Goal: Task Accomplishment & Management: Manage account settings

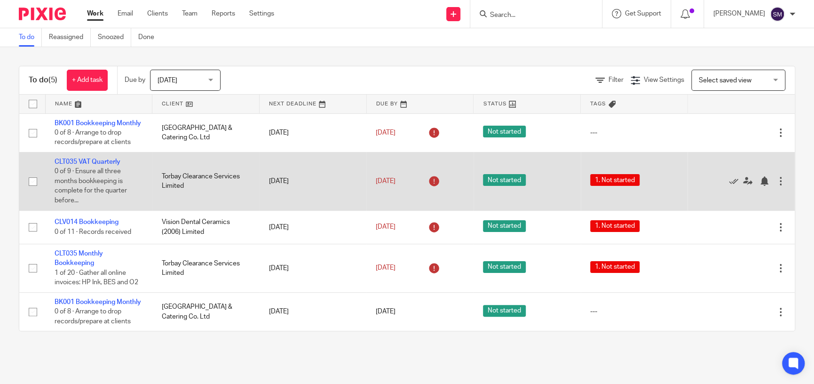
scroll to position [5, 0]
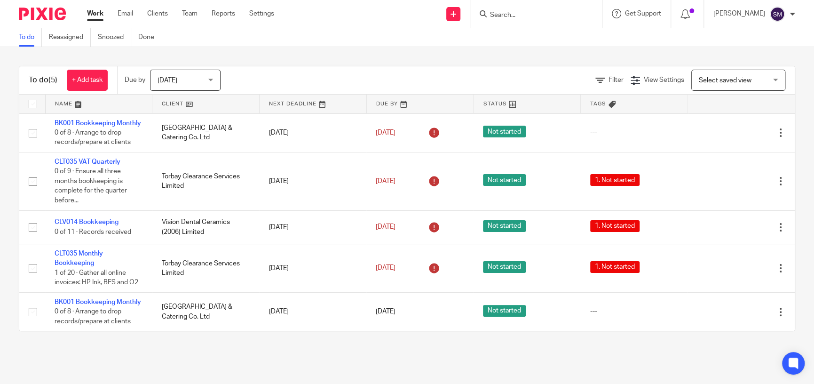
drag, startPoint x: 513, startPoint y: 29, endPoint x: 514, endPoint y: 24, distance: 5.5
click at [514, 29] on div "To do Reassigned Snoozed Done" at bounding box center [407, 37] width 814 height 19
click at [513, 20] on div at bounding box center [536, 14] width 132 height 28
click at [512, 20] on form at bounding box center [539, 14] width 100 height 12
click at [512, 19] on form at bounding box center [539, 14] width 100 height 12
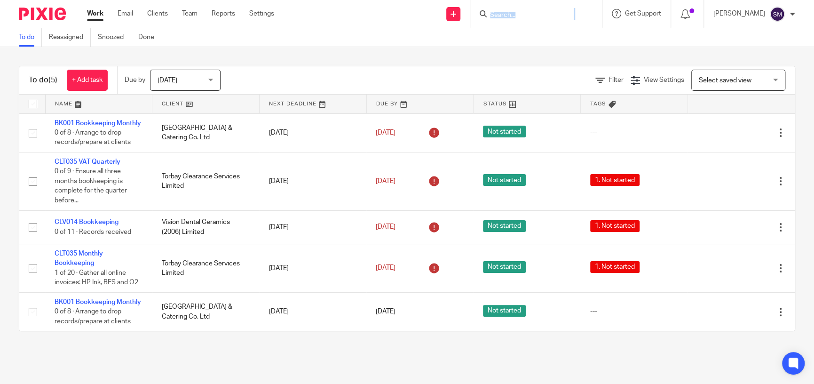
click at [515, 20] on div at bounding box center [536, 14] width 132 height 28
drag, startPoint x: 351, startPoint y: 13, endPoint x: 411, endPoint y: 13, distance: 59.7
click at [352, 13] on div "Send new email Create task Add client Get Support Contact via email Check our d…" at bounding box center [551, 14] width 526 height 28
click at [494, 18] on input "Search" at bounding box center [531, 15] width 85 height 8
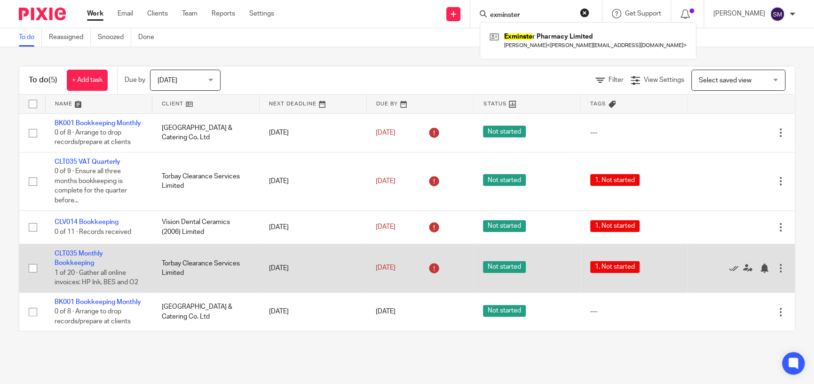
type input "exminster"
click button "submit" at bounding box center [0, 0] width 0 height 0
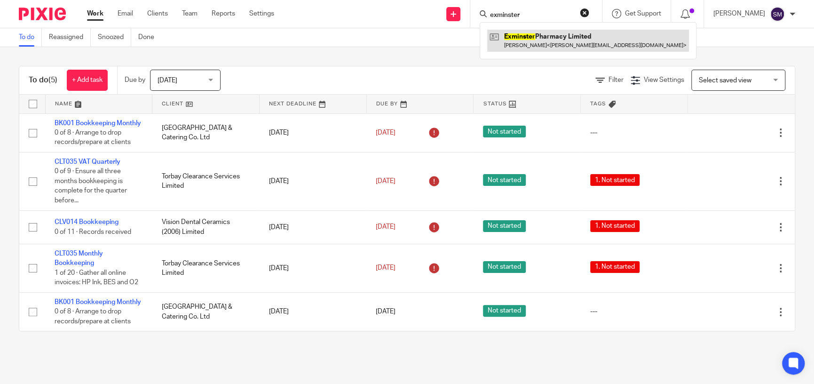
click at [542, 28] on div "Exminster Pharmacy Limited George Wickham < george@thewickhams.com >" at bounding box center [588, 40] width 217 height 37
click at [550, 32] on link at bounding box center [588, 41] width 202 height 22
click at [537, 34] on link at bounding box center [588, 41] width 202 height 22
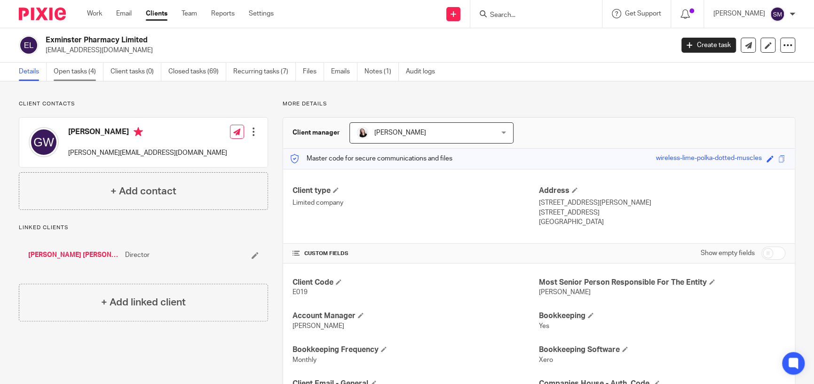
click at [79, 71] on link "Open tasks (4)" at bounding box center [79, 72] width 50 height 18
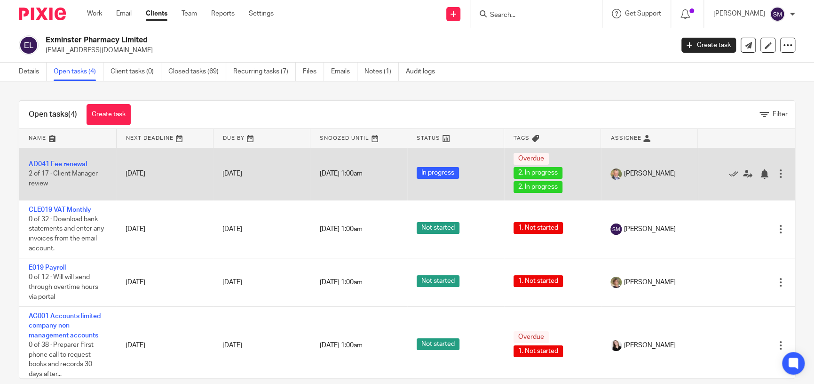
scroll to position [4, 0]
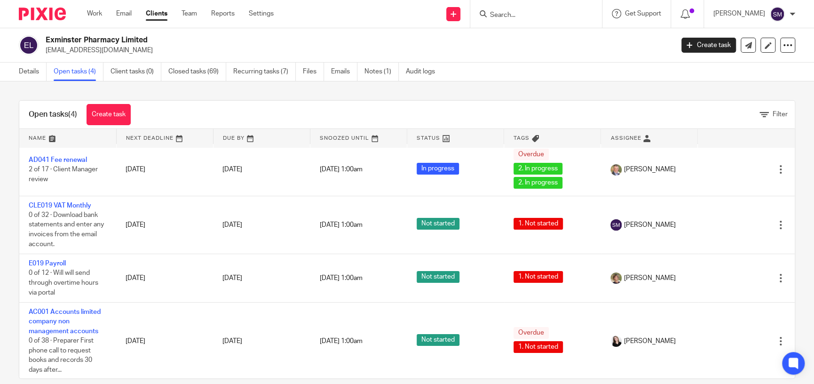
click at [103, 17] on ul "Work Email Clients Team Reports Settings" at bounding box center [187, 13] width 201 height 9
click at [95, 17] on link "Work" at bounding box center [94, 13] width 15 height 9
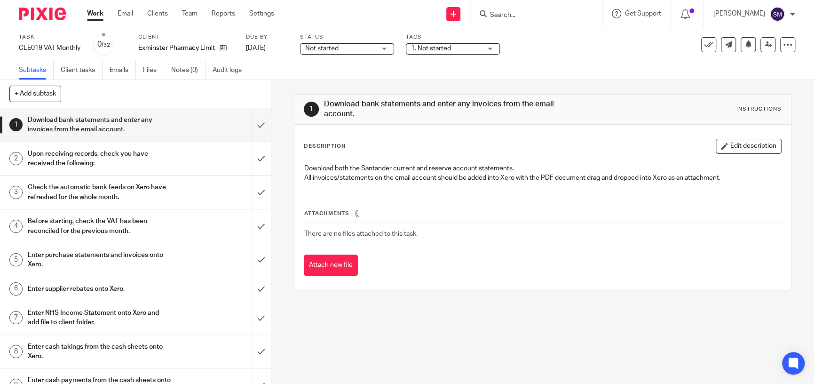
click at [187, 157] on div "Upon receiving records, check you have received the following:" at bounding box center [135, 159] width 214 height 24
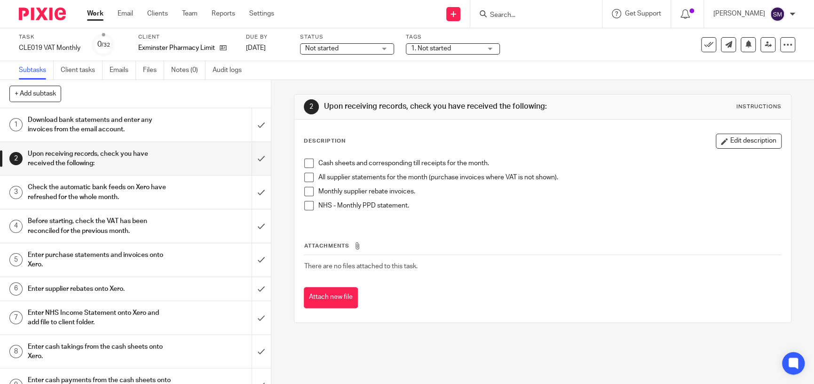
click at [306, 164] on span at bounding box center [308, 162] width 9 height 9
click at [304, 175] on span at bounding box center [308, 177] width 9 height 9
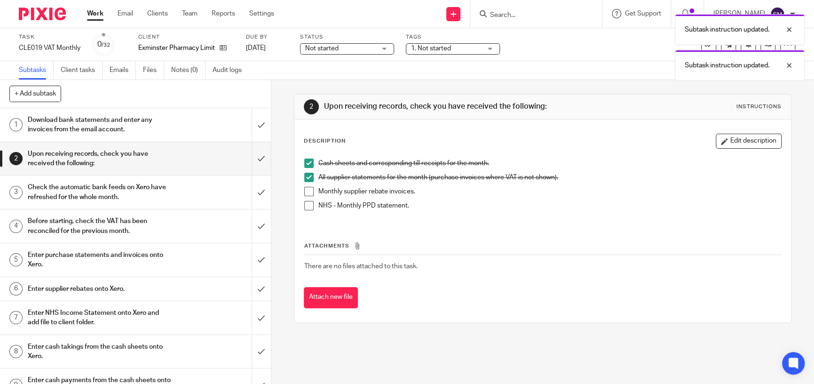
click at [104, 190] on h1 "Check the automatic bank feeds on Xero have refreshed for the whole month." at bounding box center [99, 192] width 143 height 24
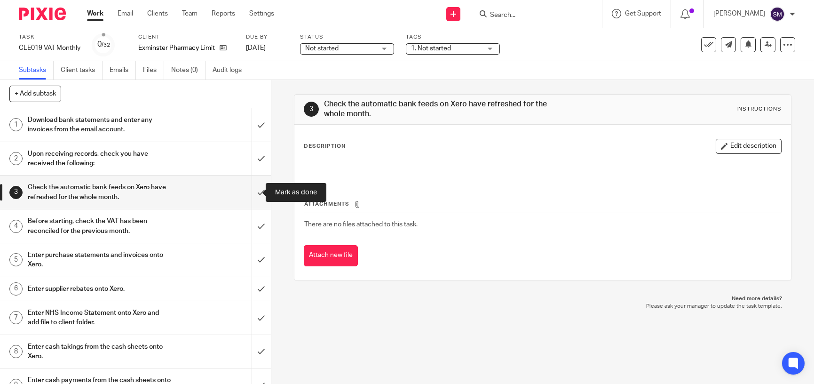
click at [255, 188] on input "submit" at bounding box center [135, 191] width 271 height 33
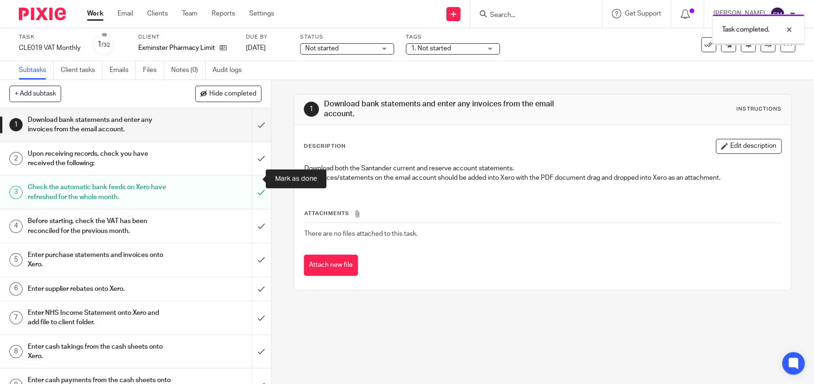
scroll to position [47, 0]
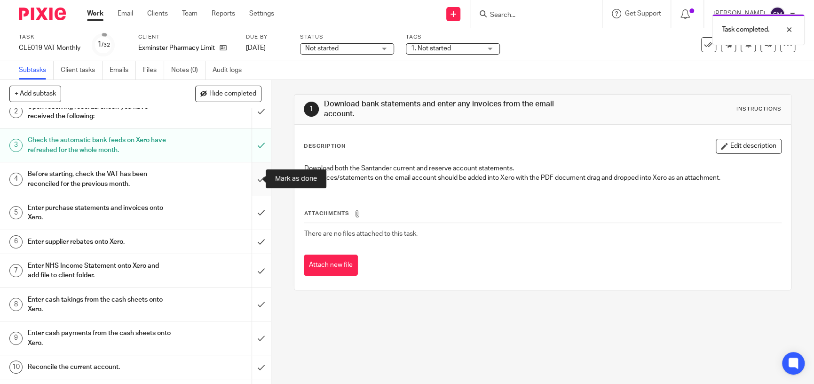
click at [252, 178] on input "submit" at bounding box center [135, 178] width 271 height 33
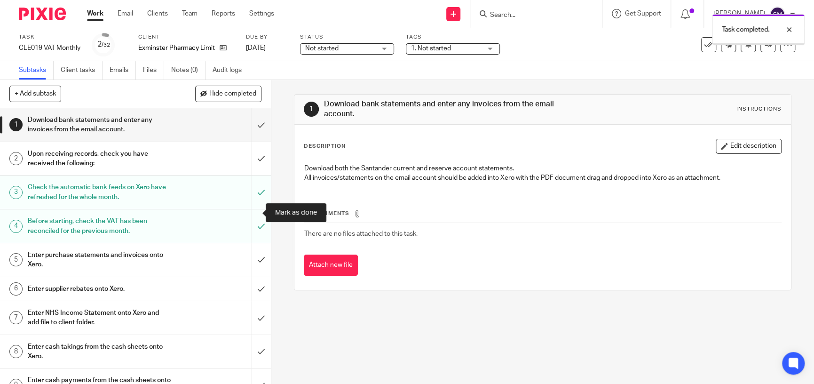
scroll to position [47, 0]
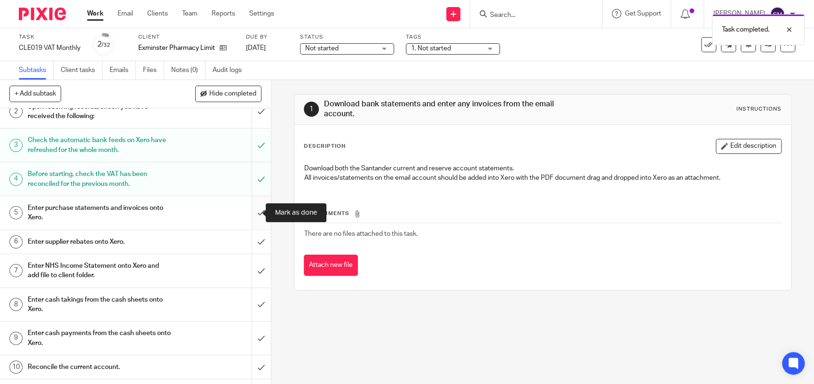
click at [254, 208] on input "submit" at bounding box center [135, 212] width 271 height 33
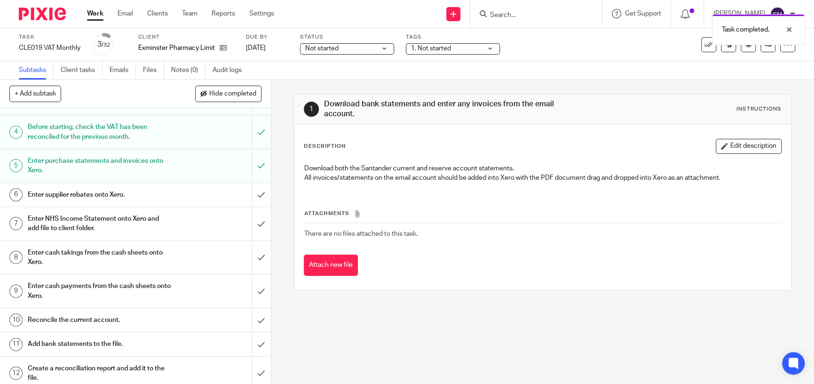
scroll to position [141, 0]
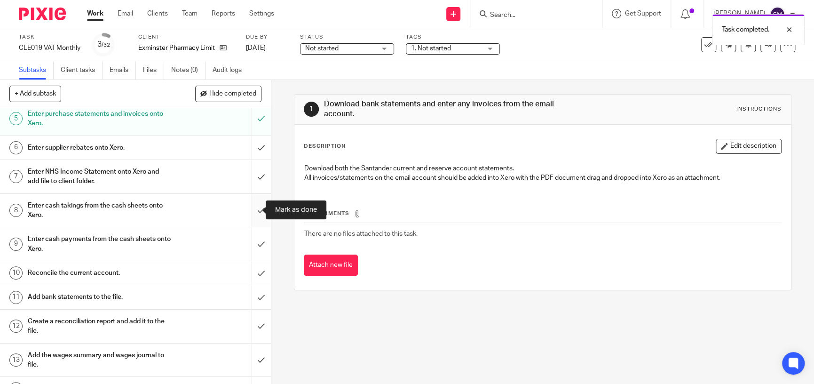
click at [249, 208] on input "submit" at bounding box center [135, 210] width 271 height 33
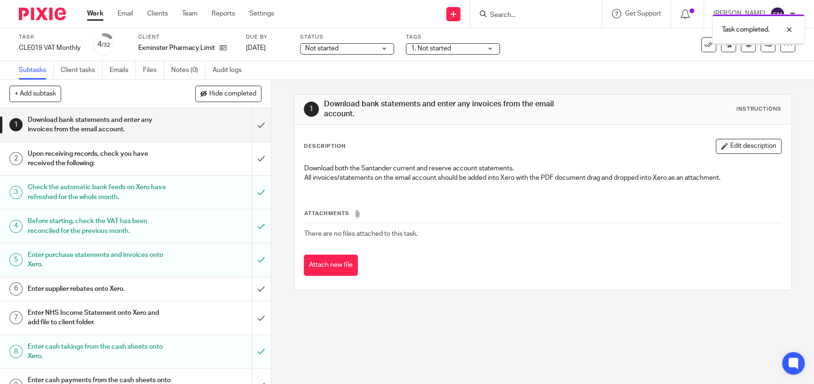
scroll to position [141, 0]
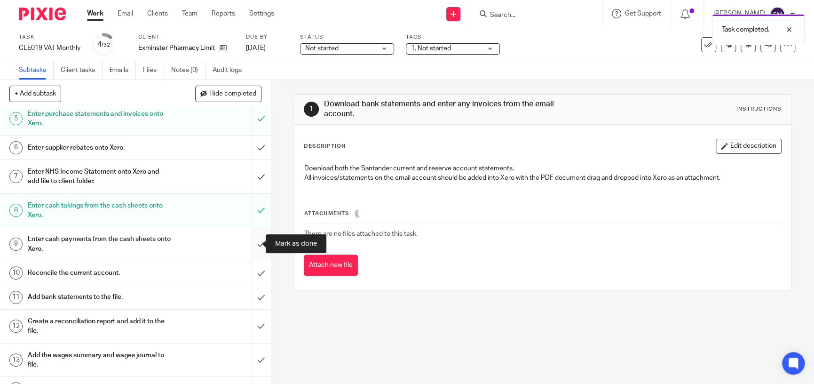
click at [251, 242] on input "submit" at bounding box center [135, 243] width 271 height 33
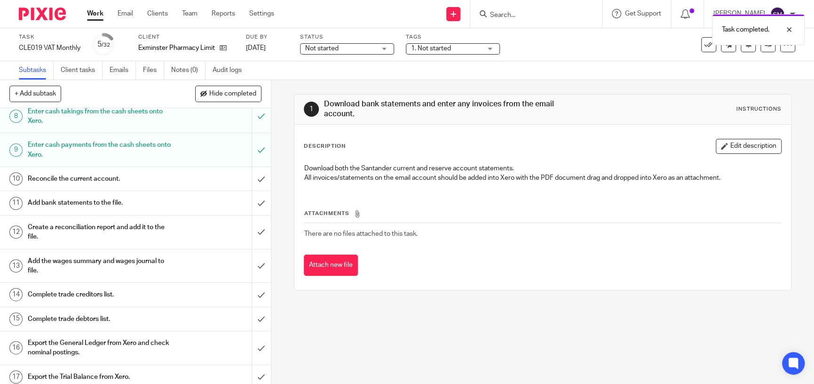
scroll to position [282, 0]
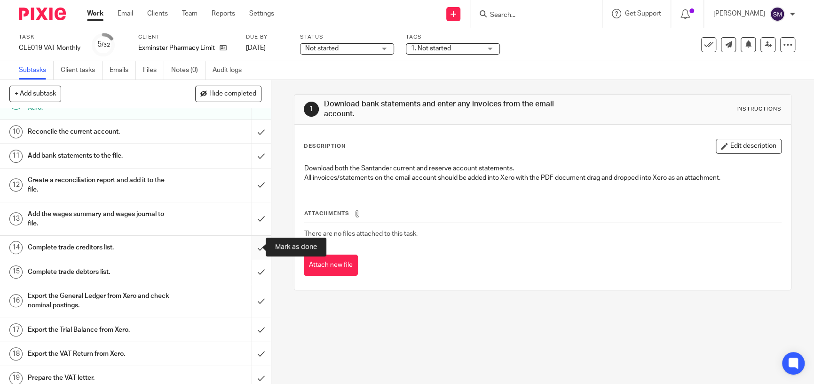
click at [250, 243] on input "submit" at bounding box center [135, 248] width 271 height 24
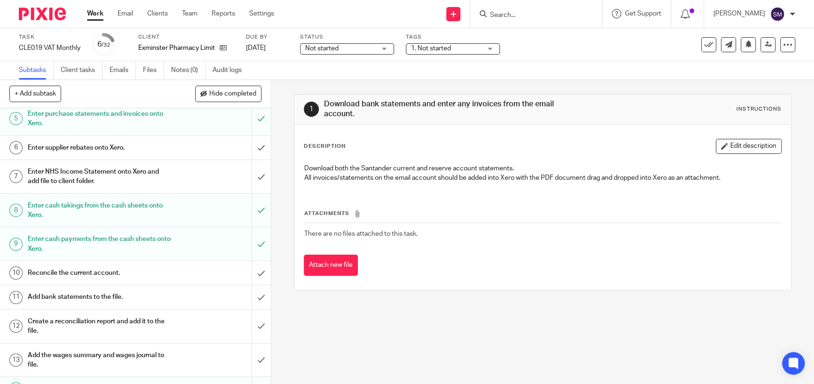
scroll to position [235, 0]
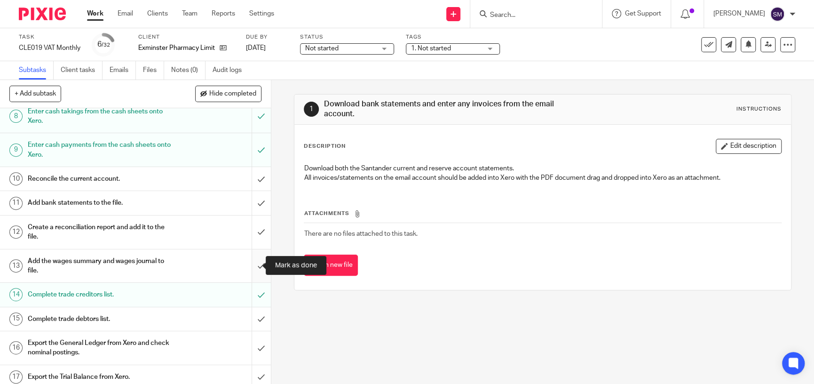
click at [257, 261] on input "submit" at bounding box center [135, 265] width 271 height 33
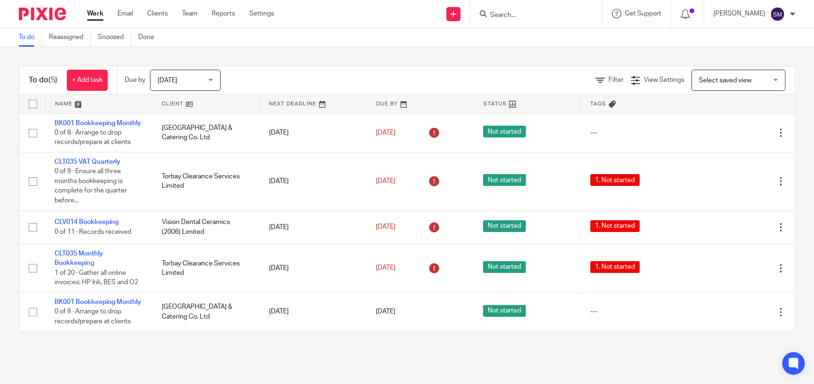
click at [512, 17] on input "Search" at bounding box center [531, 15] width 85 height 8
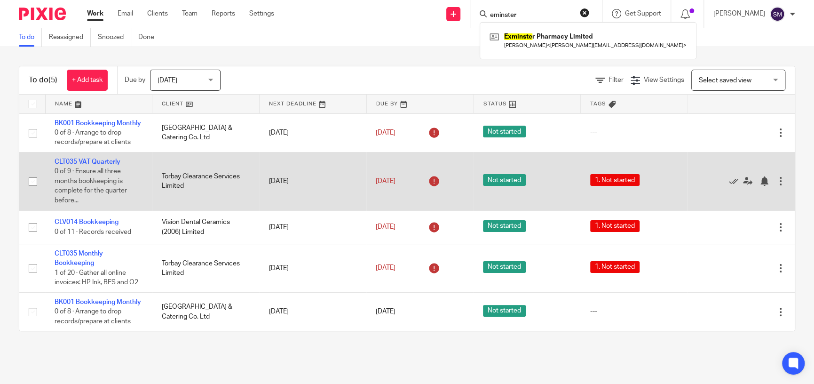
type input "eminster"
click button "submit" at bounding box center [0, 0] width 0 height 0
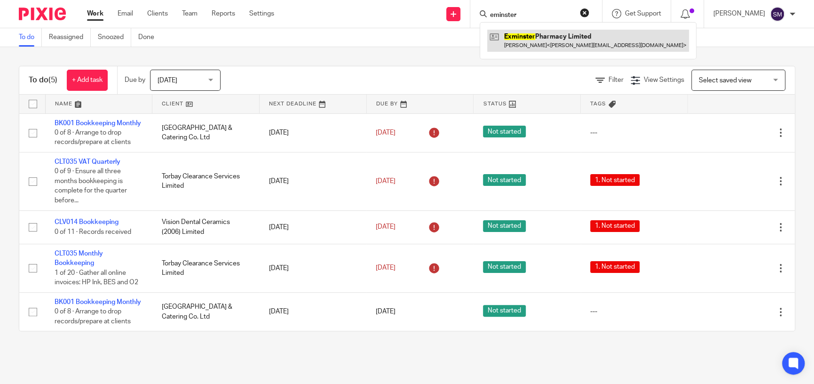
click at [551, 46] on link at bounding box center [588, 41] width 202 height 22
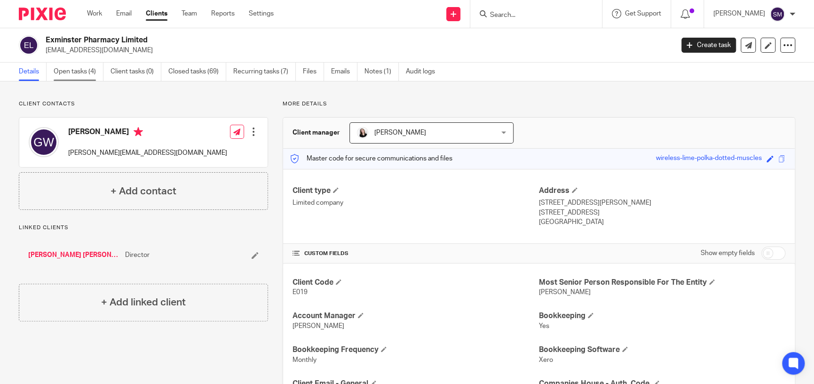
click at [85, 75] on link "Open tasks (4)" at bounding box center [79, 72] width 50 height 18
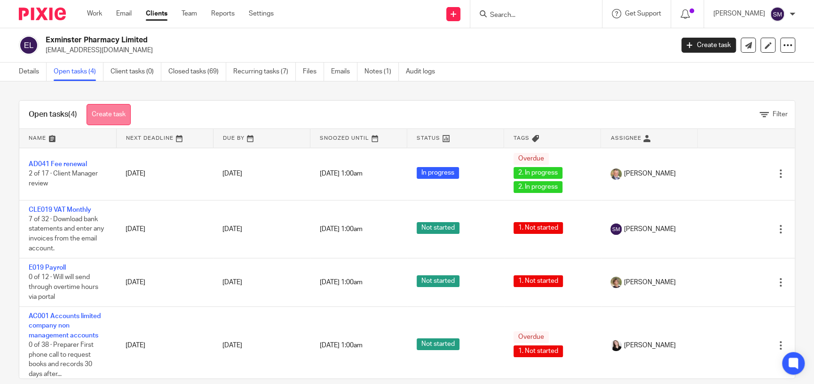
scroll to position [13, 0]
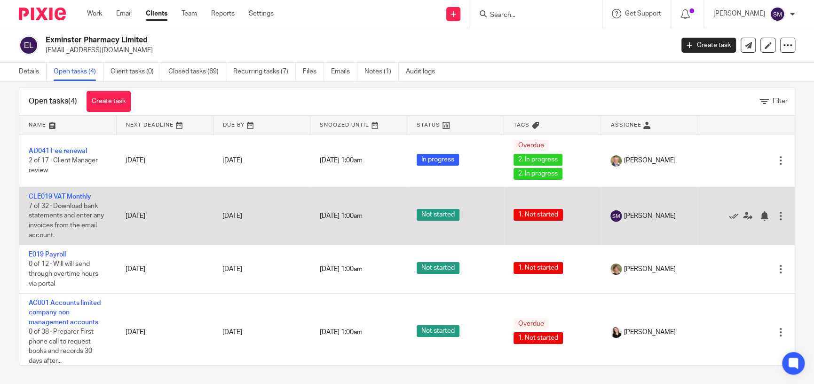
click at [776, 215] on div at bounding box center [780, 215] width 9 height 9
click at [196, 228] on td "21 Aug 2025" at bounding box center [164, 216] width 97 height 58
click at [70, 193] on link "CLE019 VAT Monthly" at bounding box center [60, 196] width 63 height 7
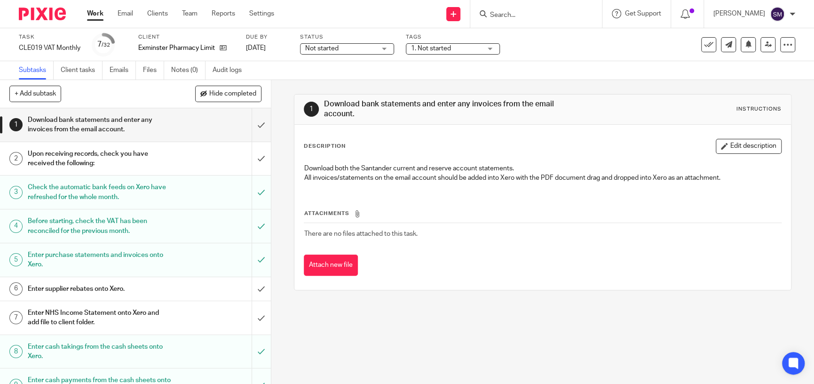
click at [342, 46] on span "Not started" at bounding box center [340, 49] width 71 height 10
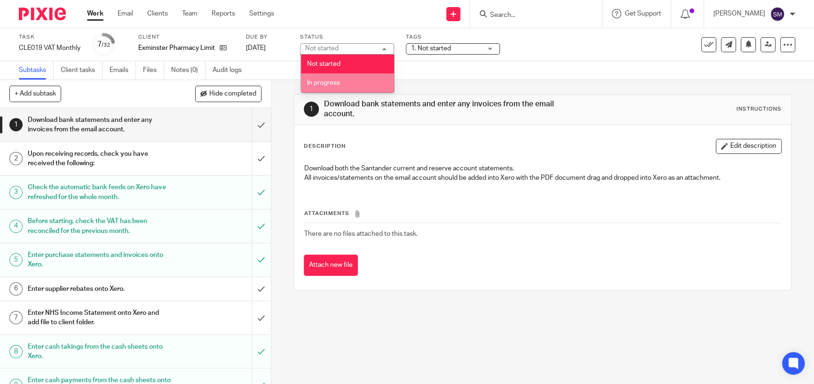
click at [343, 85] on li "In progress" at bounding box center [347, 82] width 93 height 19
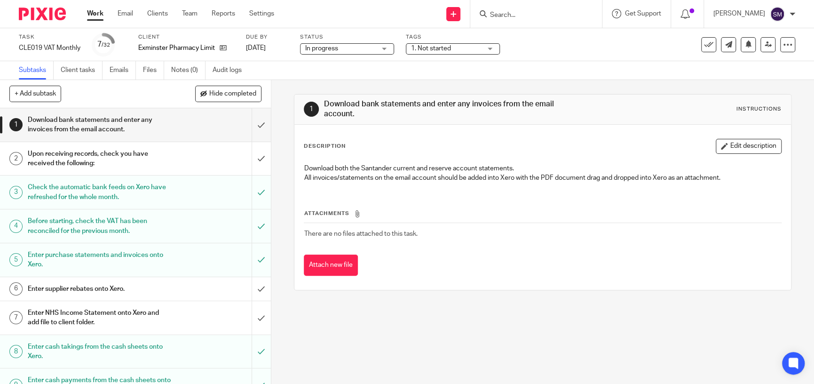
click at [462, 46] on span "1. Not started" at bounding box center [446, 49] width 71 height 10
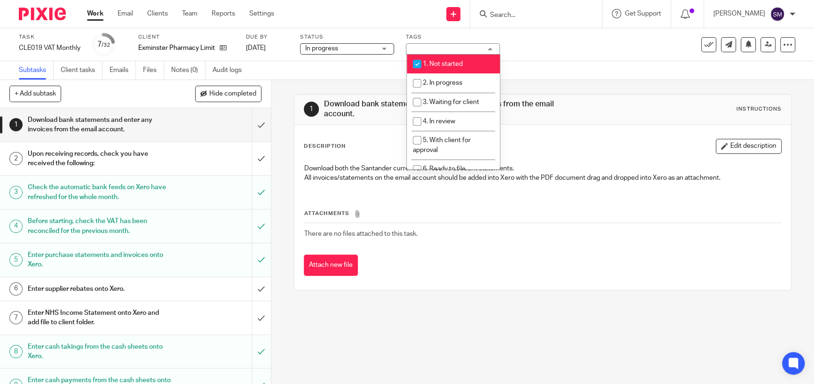
click at [414, 60] on input "checkbox" at bounding box center [417, 64] width 18 height 18
checkbox input "false"
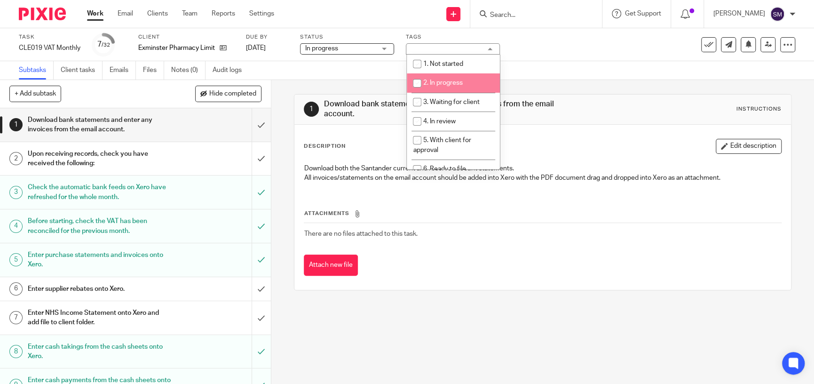
click at [417, 81] on input "checkbox" at bounding box center [417, 83] width 18 height 18
checkbox input "true"
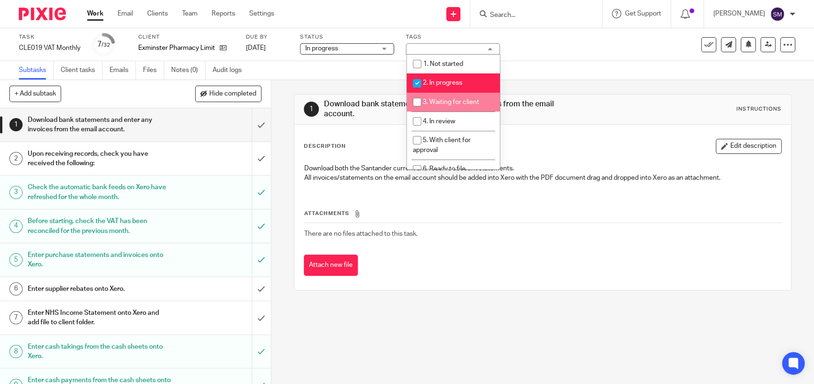
click at [380, 93] on div "1 Download bank statements and enter any invoices from the email account. Instr…" at bounding box center [543, 192] width 498 height 224
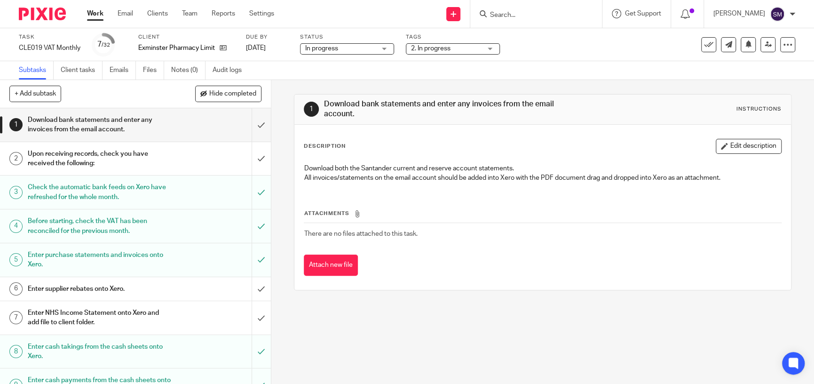
click at [41, 13] on img at bounding box center [42, 14] width 47 height 13
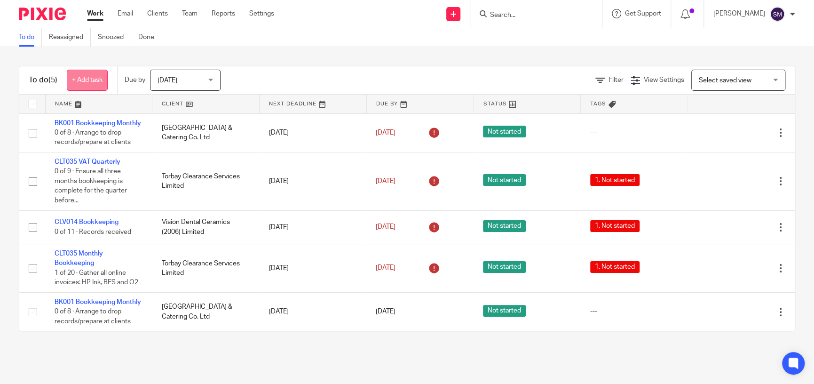
click at [99, 81] on link "+ Add task" at bounding box center [87, 80] width 41 height 21
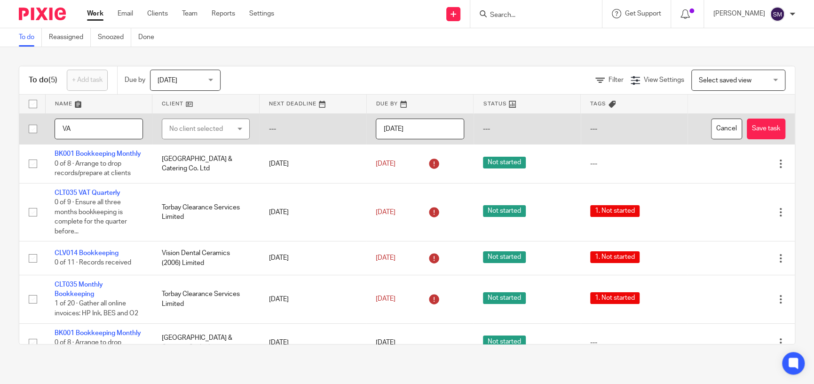
type input "V"
click at [711, 131] on button "Cancel" at bounding box center [726, 129] width 31 height 21
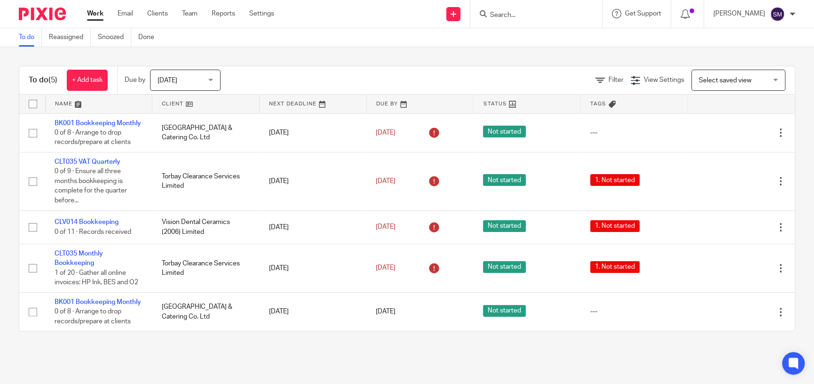
click at [543, 16] on input "Search" at bounding box center [531, 15] width 85 height 8
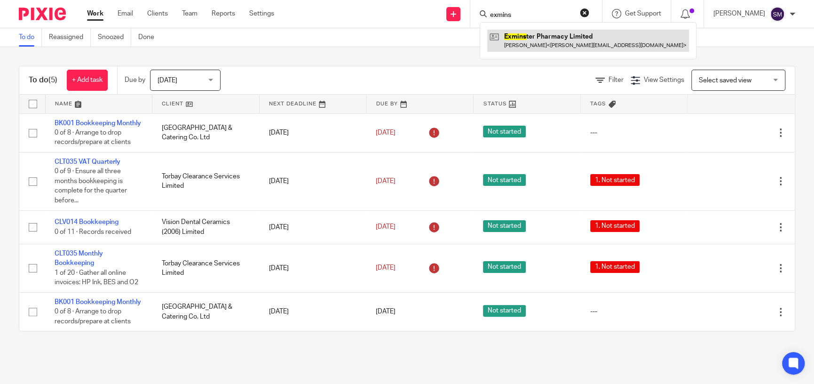
type input "exmins"
click at [511, 31] on link at bounding box center [588, 41] width 202 height 22
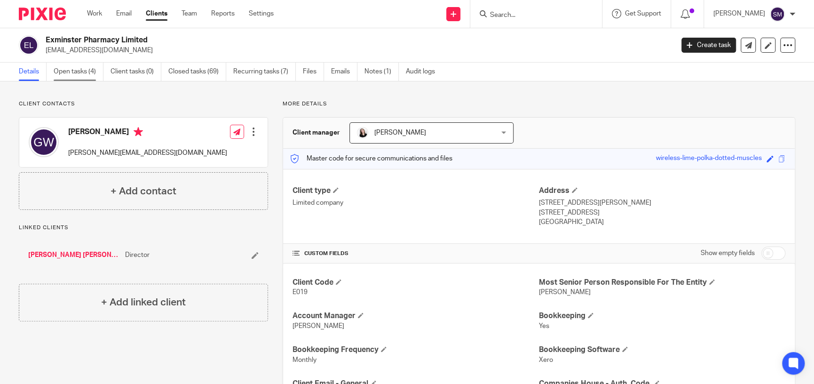
click at [84, 70] on link "Open tasks (4)" at bounding box center [79, 72] width 50 height 18
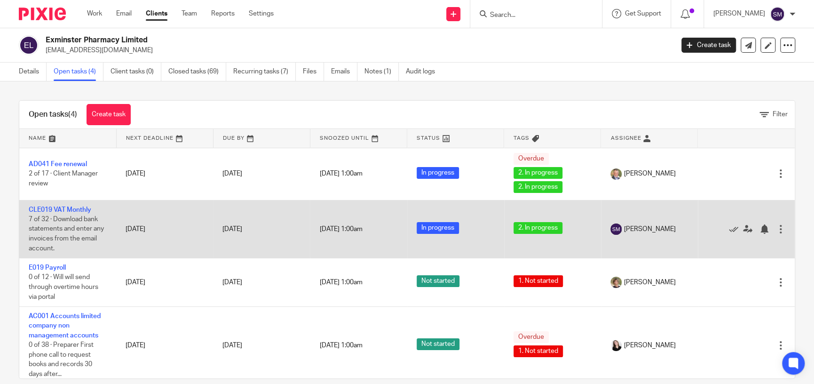
click at [776, 229] on div at bounding box center [780, 228] width 9 height 9
click at [743, 229] on icon at bounding box center [747, 228] width 9 height 9
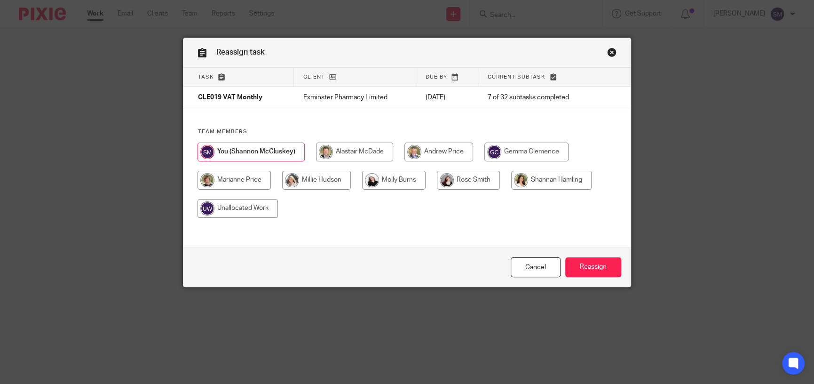
click at [257, 150] on input "radio" at bounding box center [251, 151] width 107 height 19
click at [576, 268] on input "Reassign" at bounding box center [593, 267] width 56 height 20
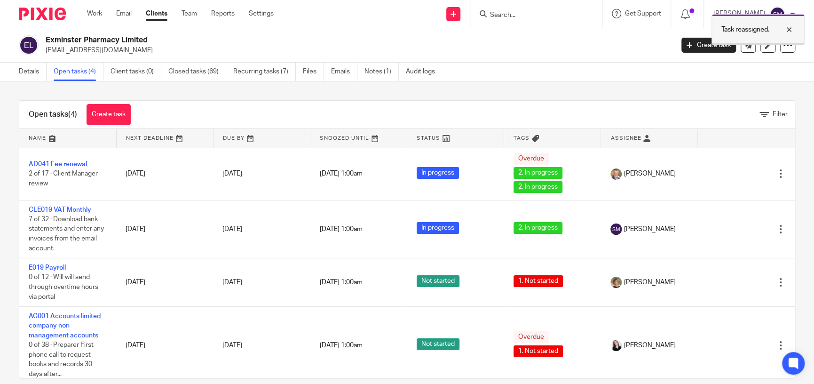
click at [742, 36] on div "Task reassigned." at bounding box center [758, 29] width 93 height 31
click at [30, 20] on div at bounding box center [39, 14] width 78 height 28
click at [40, 16] on img at bounding box center [42, 14] width 47 height 13
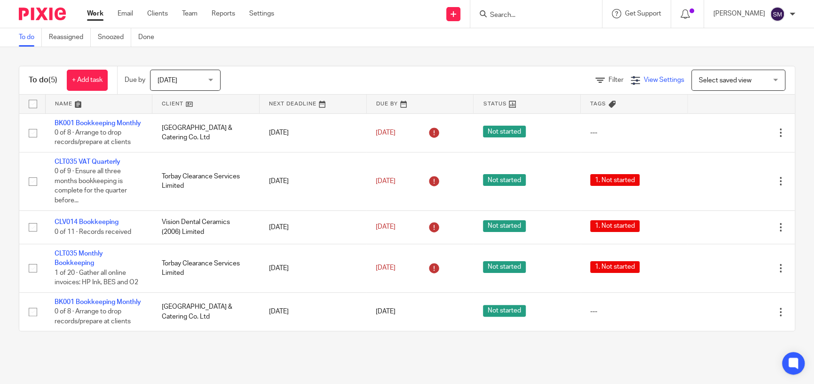
click at [631, 82] on icon at bounding box center [635, 80] width 9 height 9
drag, startPoint x: 580, startPoint y: 110, endPoint x: 533, endPoint y: 110, distance: 46.6
click at [580, 110] on h4 "View Settings" at bounding box center [595, 110] width 67 height 12
click at [616, 127] on span "Manage saved views" at bounding box center [605, 128] width 60 height 7
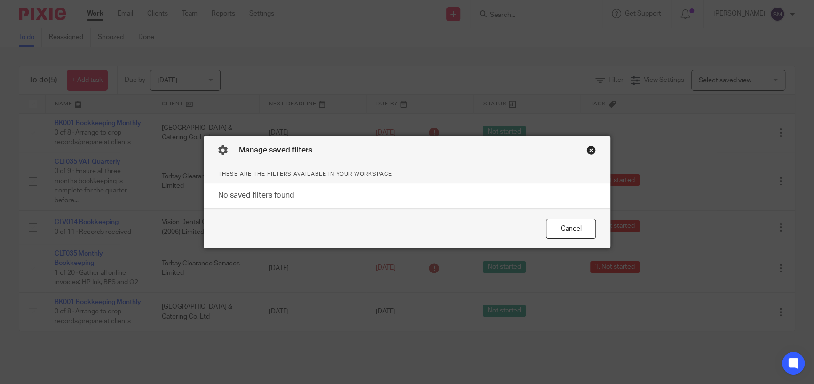
click at [587, 152] on div "Close this dialog window" at bounding box center [590, 149] width 9 height 9
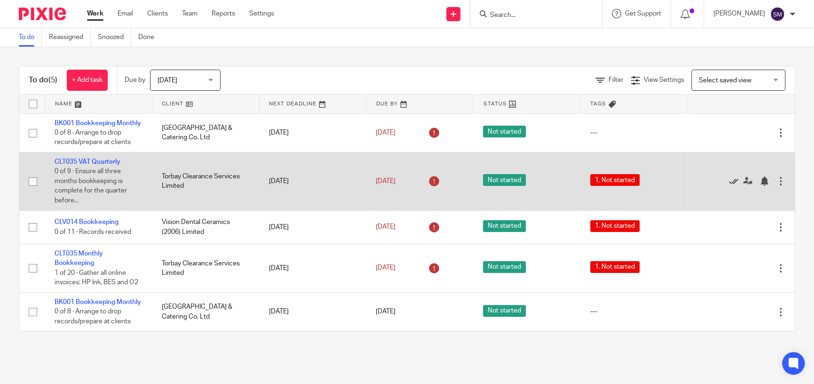
click at [729, 186] on icon at bounding box center [733, 180] width 9 height 9
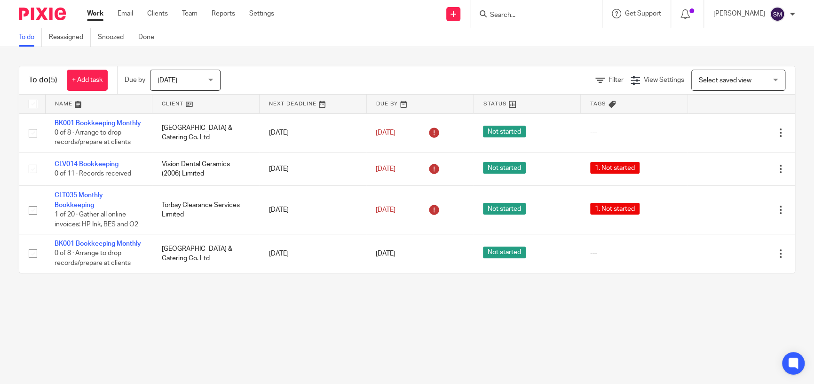
click at [504, 11] on input "Search" at bounding box center [531, 15] width 85 height 8
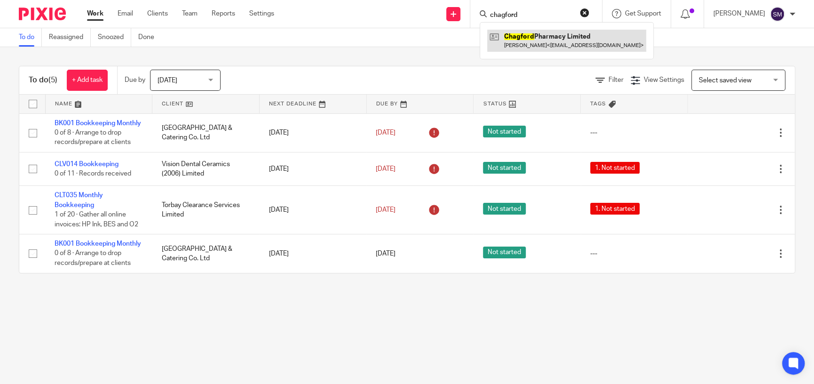
type input "chagford"
click at [495, 41] on link at bounding box center [566, 41] width 159 height 22
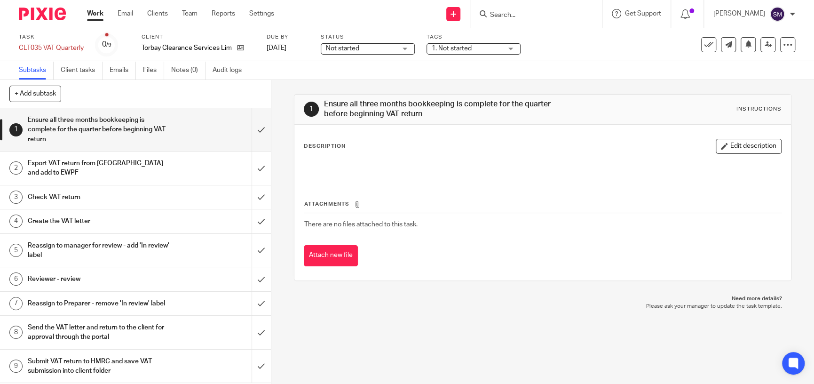
scroll to position [8, 0]
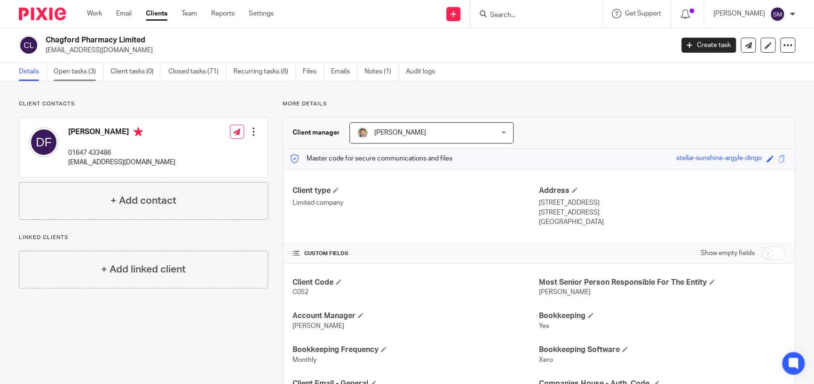
click at [75, 71] on link "Open tasks (3)" at bounding box center [79, 72] width 50 height 18
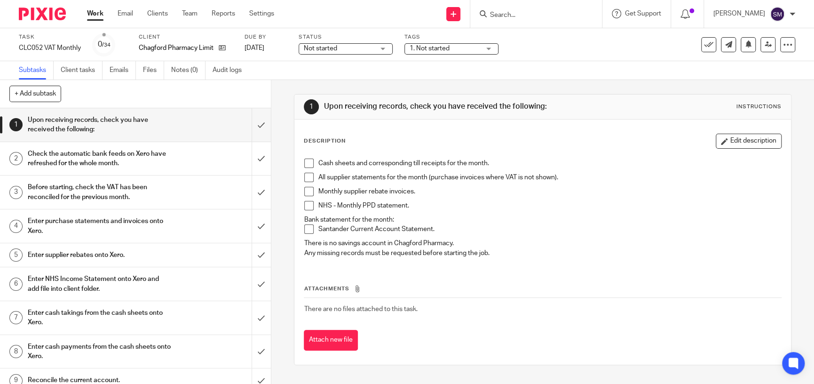
click at [789, 11] on div "[PERSON_NAME]" at bounding box center [754, 14] width 82 height 15
click at [562, 56] on div "Task CLC052 VAT Monthly Save CLC052 VAT Monthly 0 /34 Client Chagford Pharmacy …" at bounding box center [407, 44] width 814 height 33
click at [385, 48] on div "Not started Not started" at bounding box center [346, 48] width 94 height 11
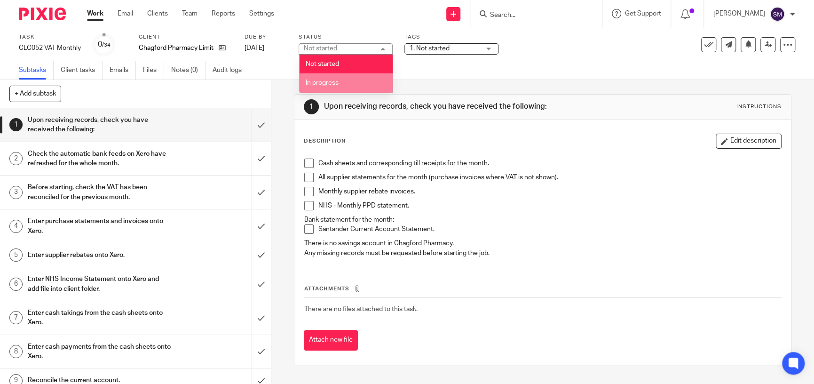
drag, startPoint x: 200, startPoint y: 79, endPoint x: 197, endPoint y: 84, distance: 5.7
click at [197, 83] on div "+ Add subtask Cancel + Add" at bounding box center [135, 94] width 271 height 28
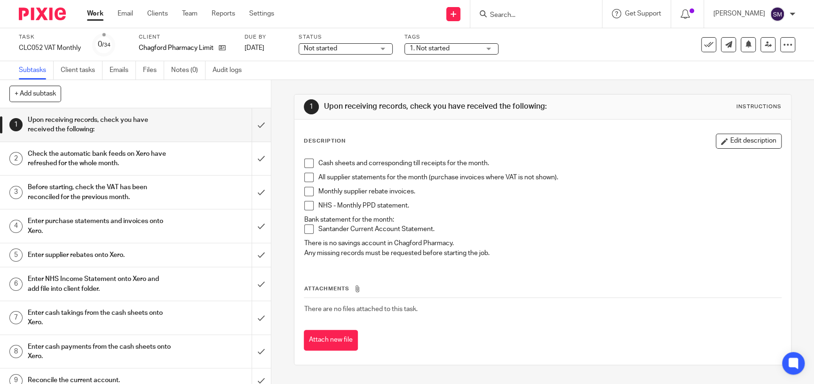
click at [308, 164] on span at bounding box center [308, 162] width 9 height 9
click at [304, 178] on span at bounding box center [308, 177] width 9 height 9
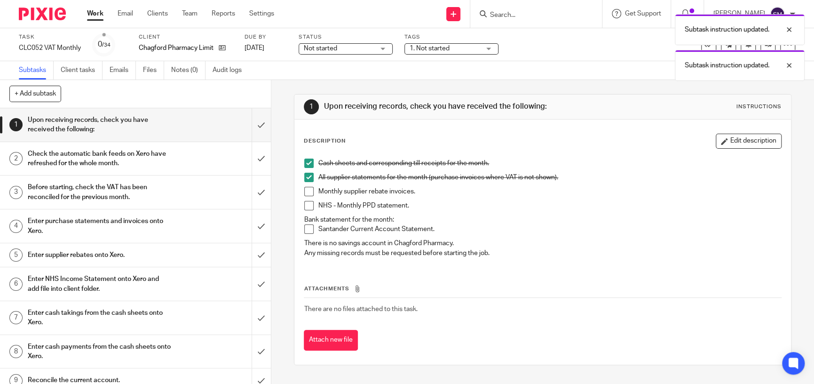
click at [308, 190] on span at bounding box center [308, 191] width 9 height 9
click at [306, 208] on span at bounding box center [308, 205] width 9 height 9
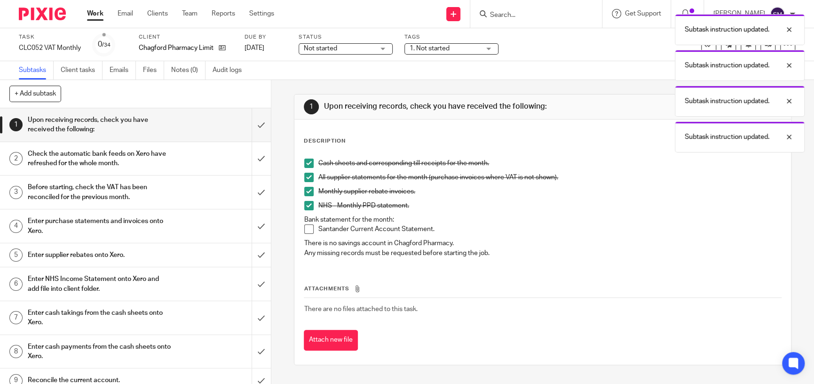
click at [308, 231] on span at bounding box center [308, 228] width 9 height 9
click at [304, 231] on span at bounding box center [308, 228] width 9 height 9
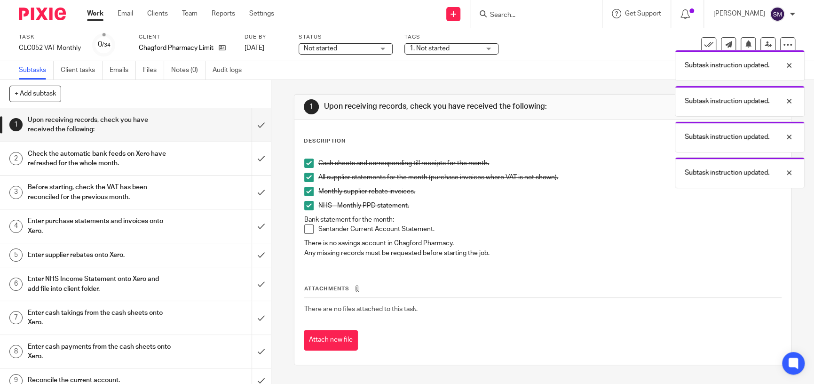
click at [305, 209] on span at bounding box center [308, 205] width 9 height 9
